Goal: Task Accomplishment & Management: Manage account settings

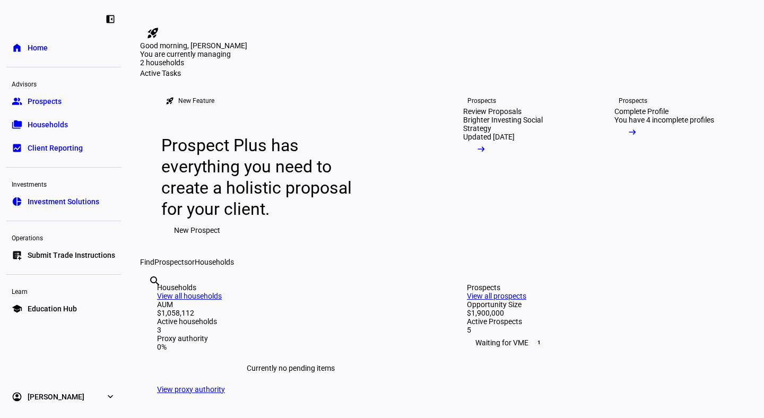
click at [41, 106] on span "Prospects" at bounding box center [45, 101] width 34 height 11
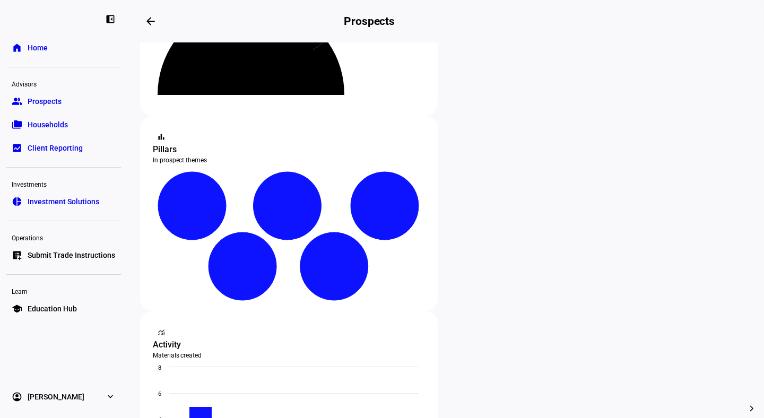
scroll to position [386, 0]
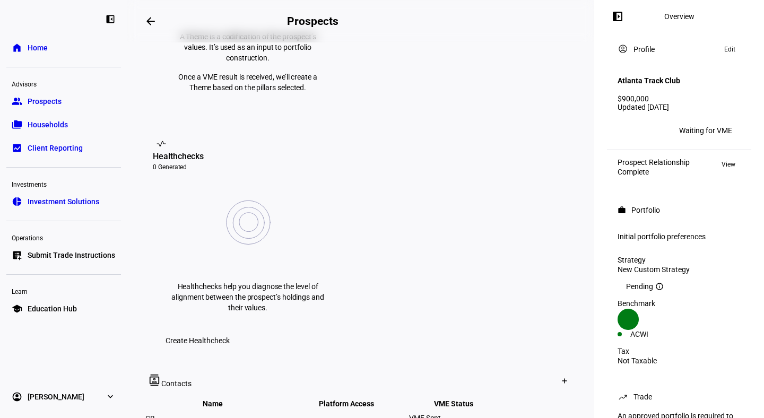
scroll to position [385, 0]
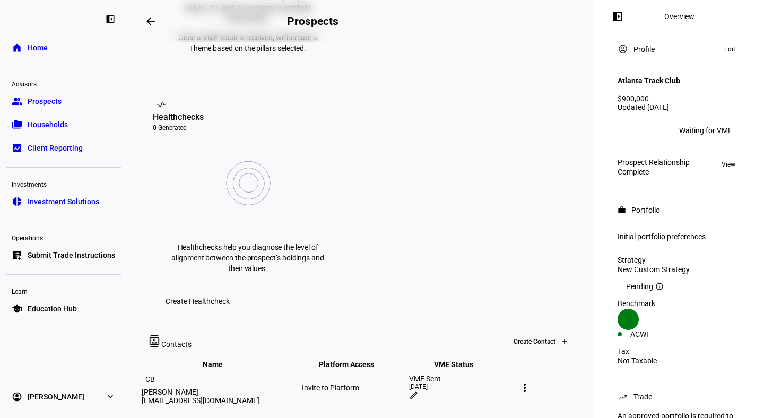
click at [565, 340] on icon at bounding box center [565, 342] width 0 height 4
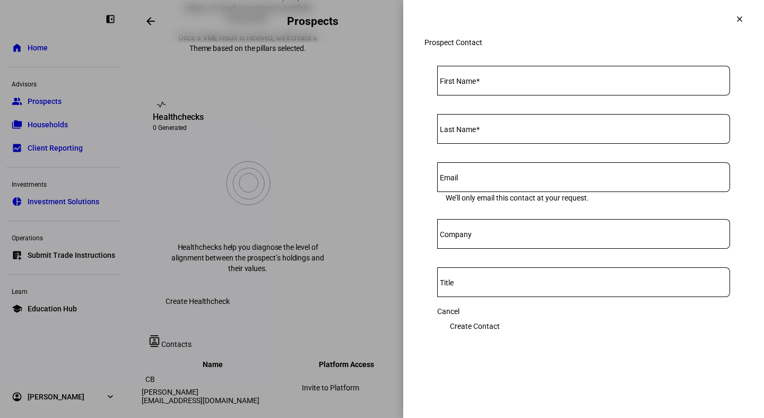
click at [506, 83] on input "First Name" at bounding box center [583, 78] width 293 height 8
click at [735, 21] on mat-icon "clear" at bounding box center [740, 19] width 10 height 10
